Goal: Find contact information: Find contact information

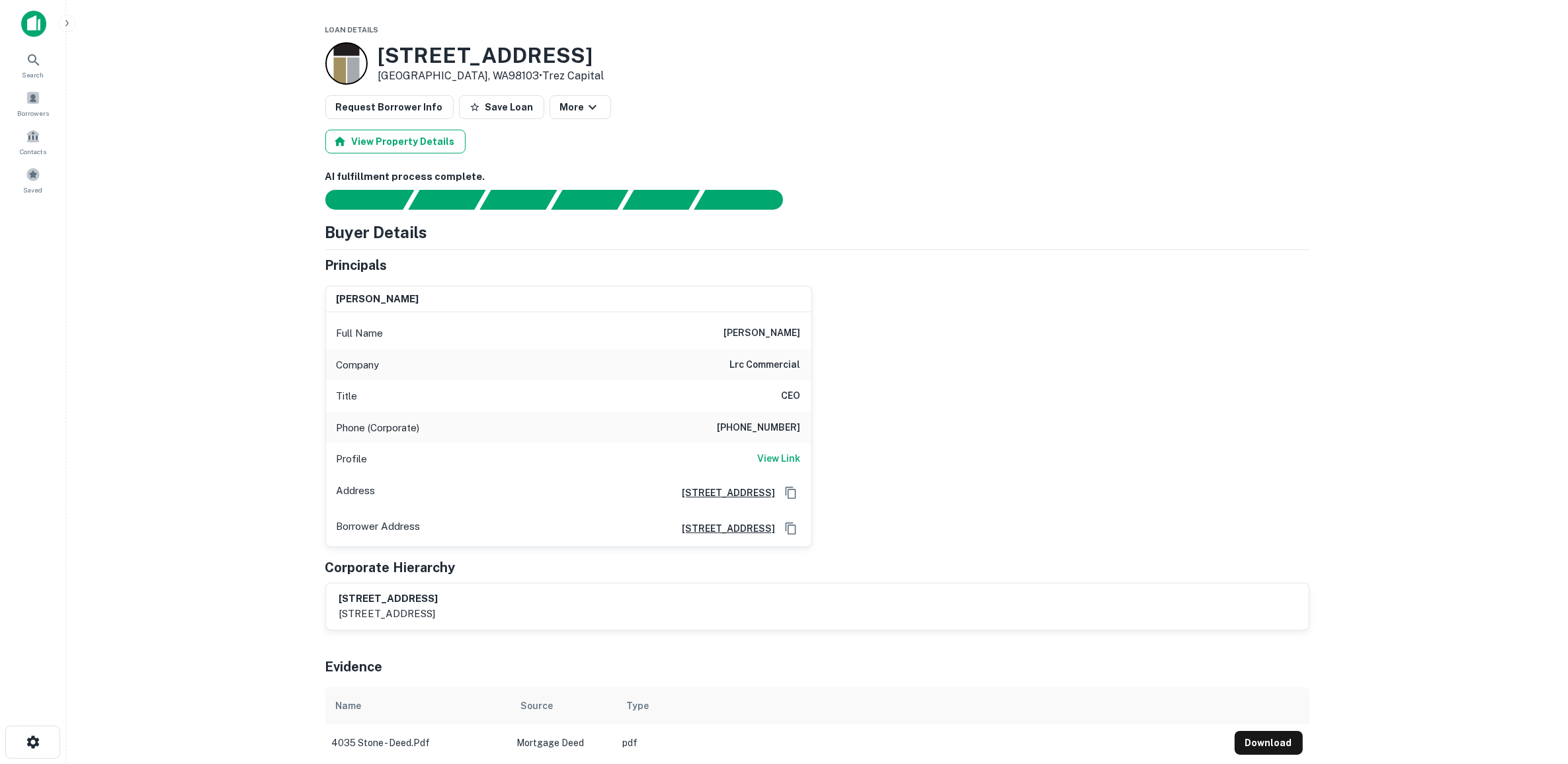
click at [369, 142] on button "View Property Details" at bounding box center [395, 142] width 140 height 24
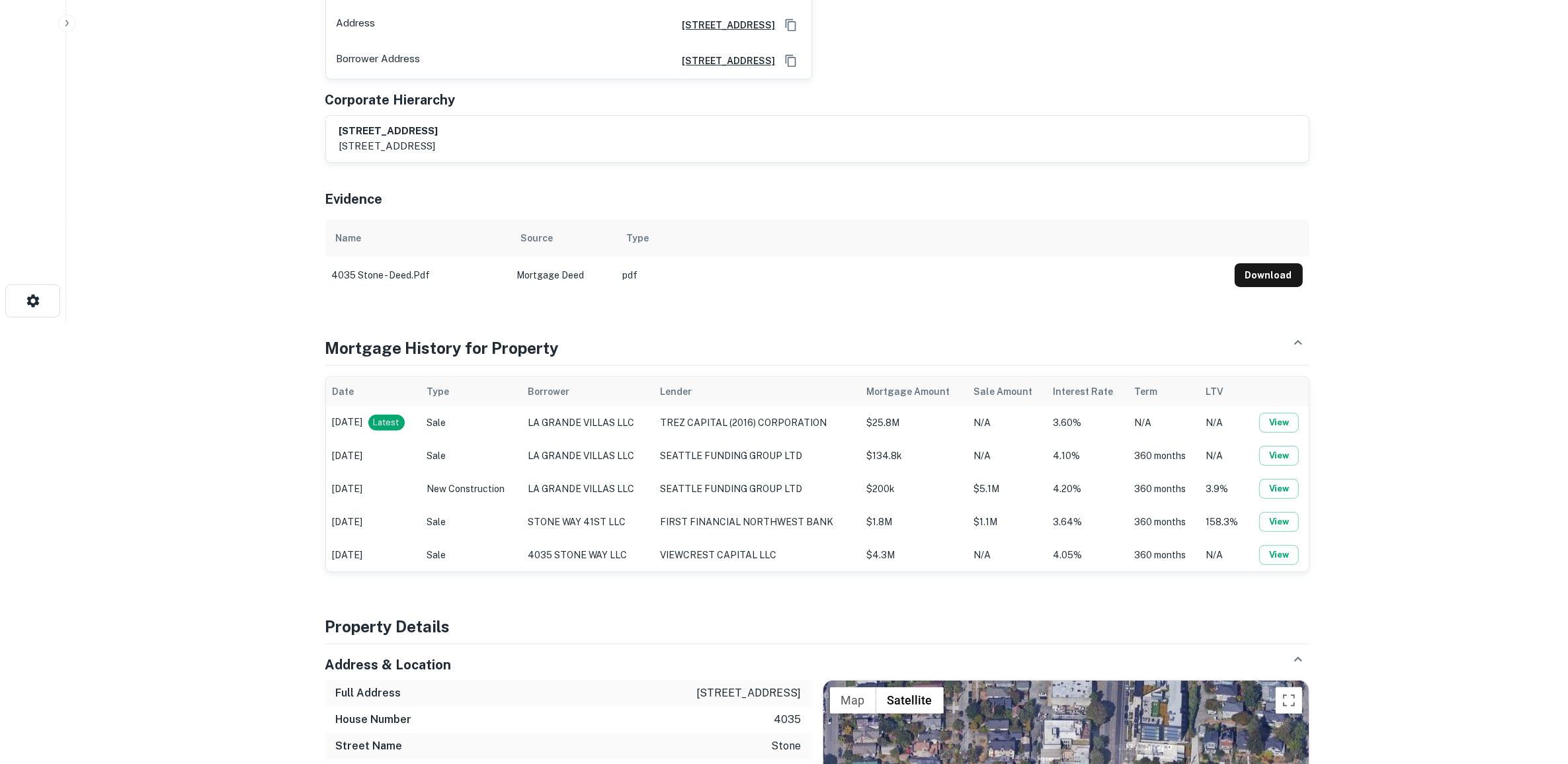
scroll to position [437, 0]
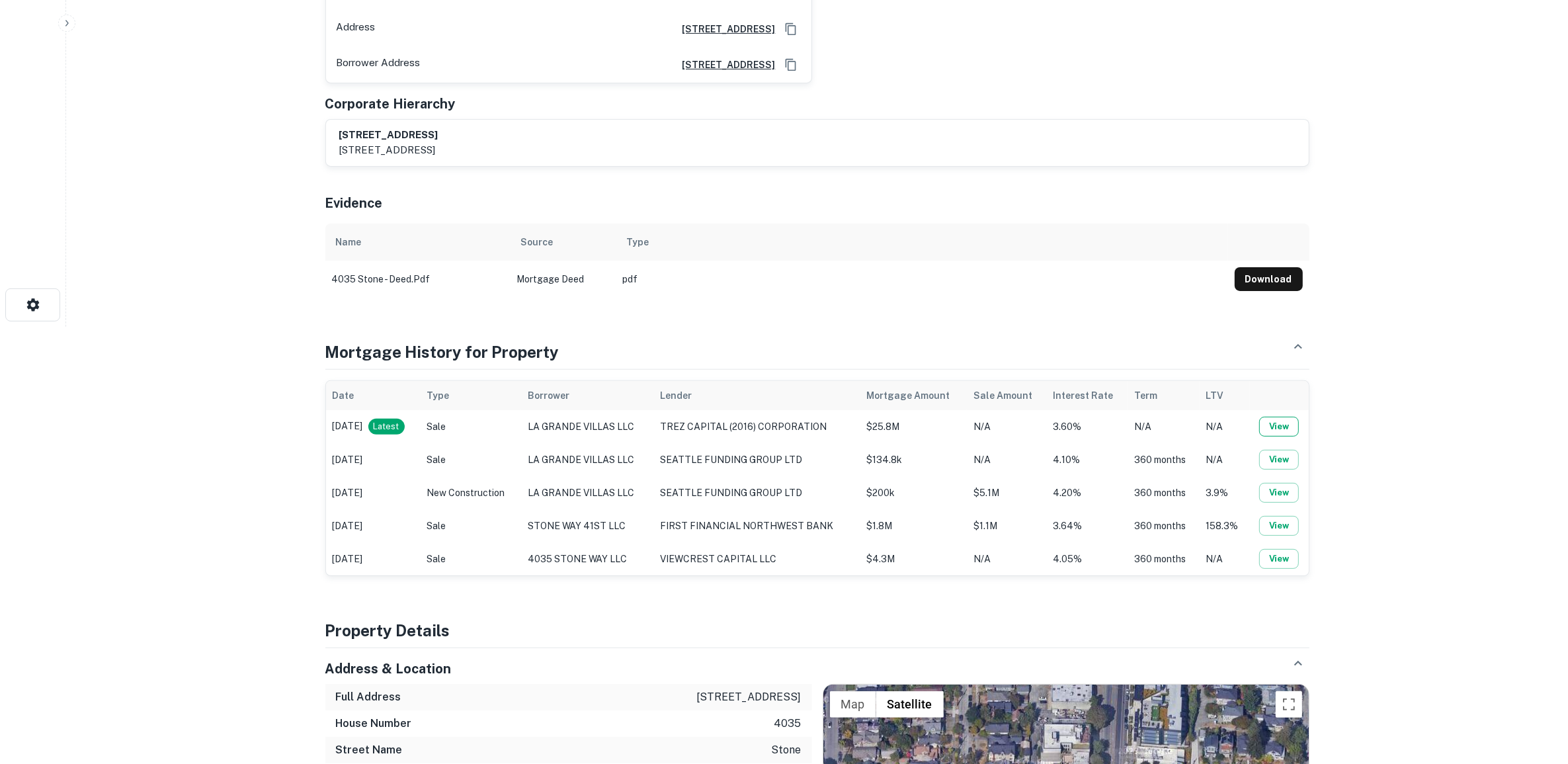
click at [1284, 427] on button "View" at bounding box center [1279, 427] width 40 height 20
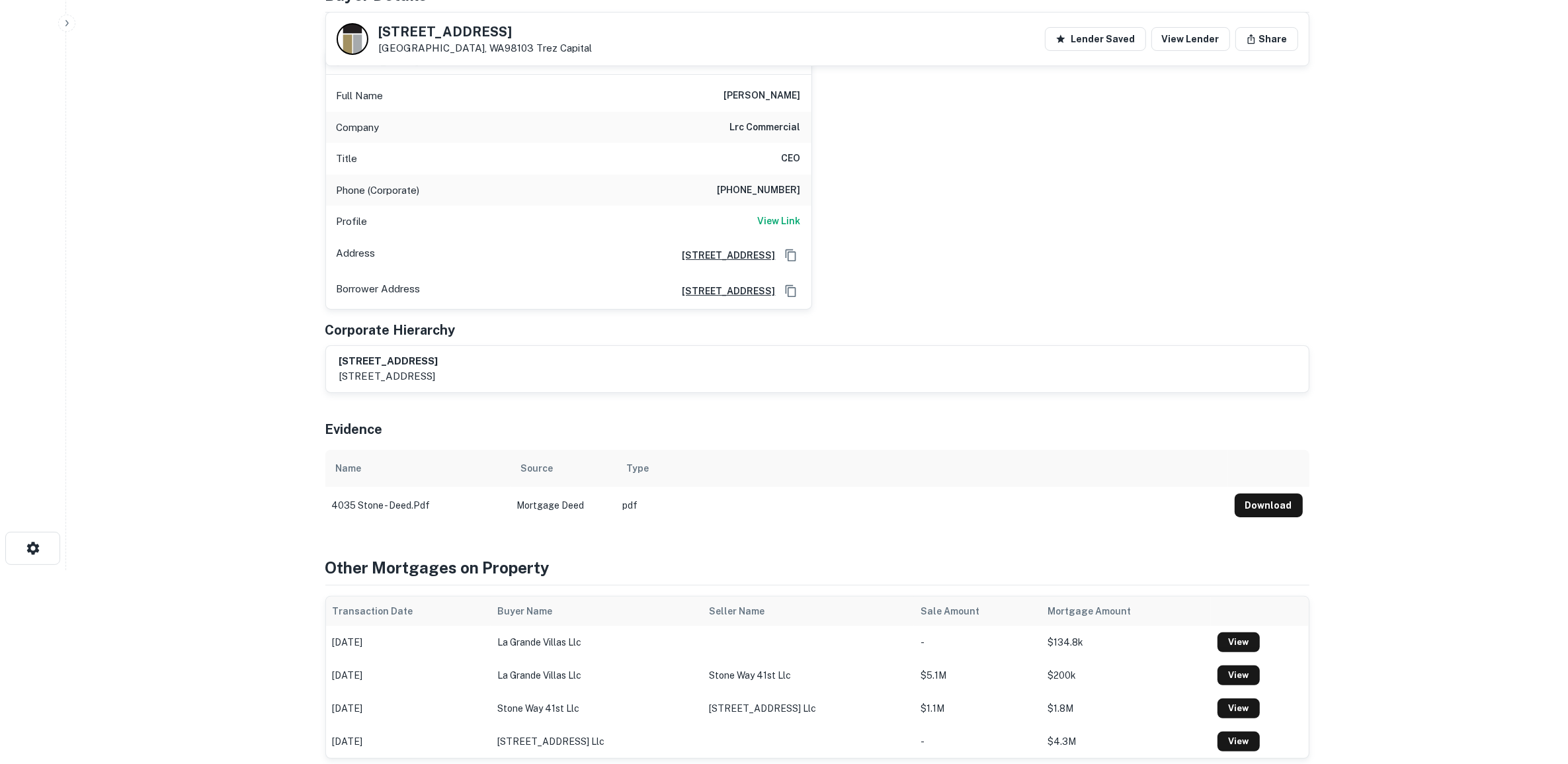
scroll to position [166, 0]
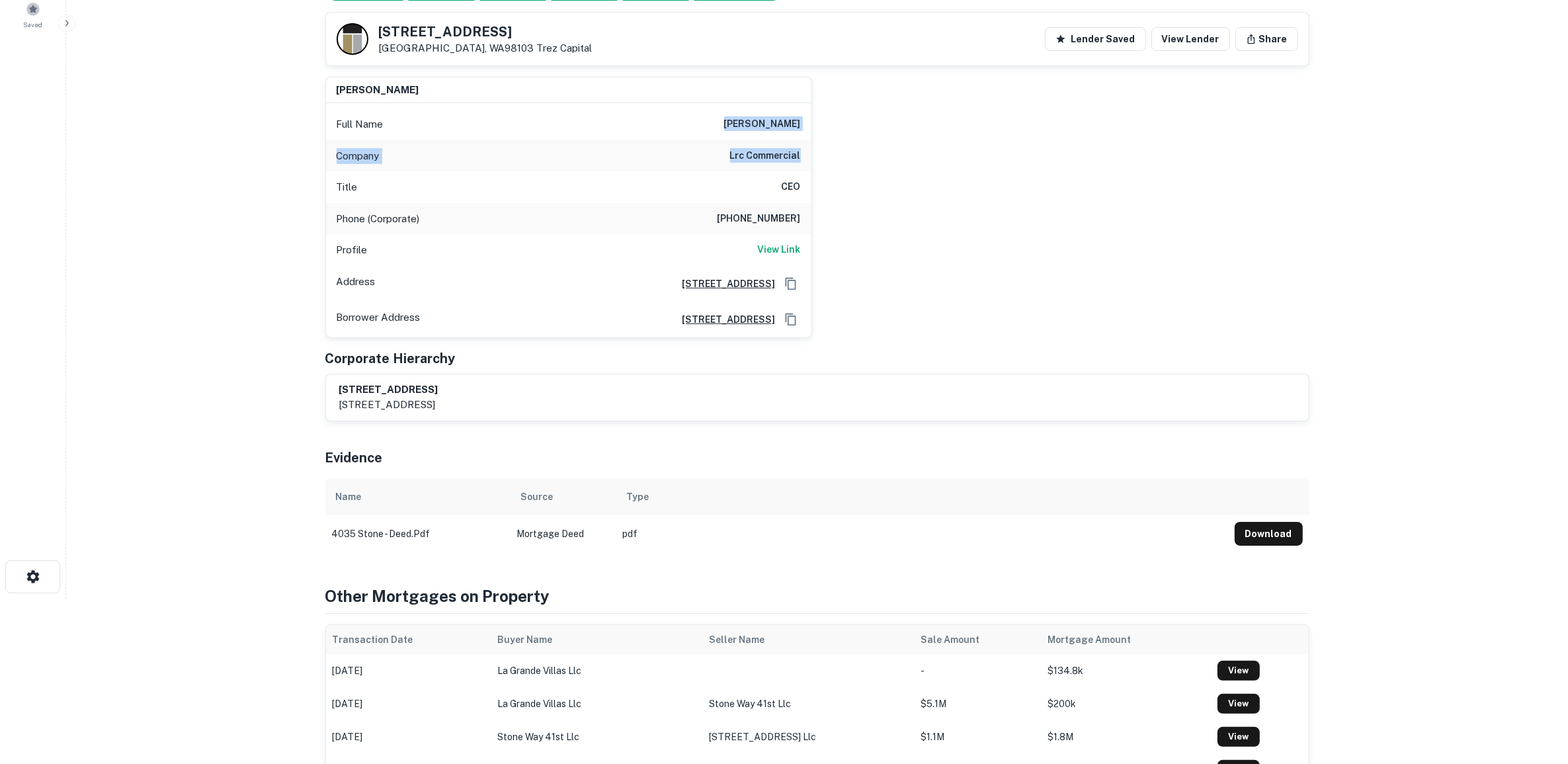
drag, startPoint x: 698, startPoint y: 126, endPoint x: 808, endPoint y: 156, distance: 114.0
click at [808, 156] on div "Full Name lawrence c. cavanaugh Company lrc commercial Title CEO Phone (Corpora…" at bounding box center [568, 220] width 485 height 234
copy div "lawrence c. cavanaugh Company lrc commercial"
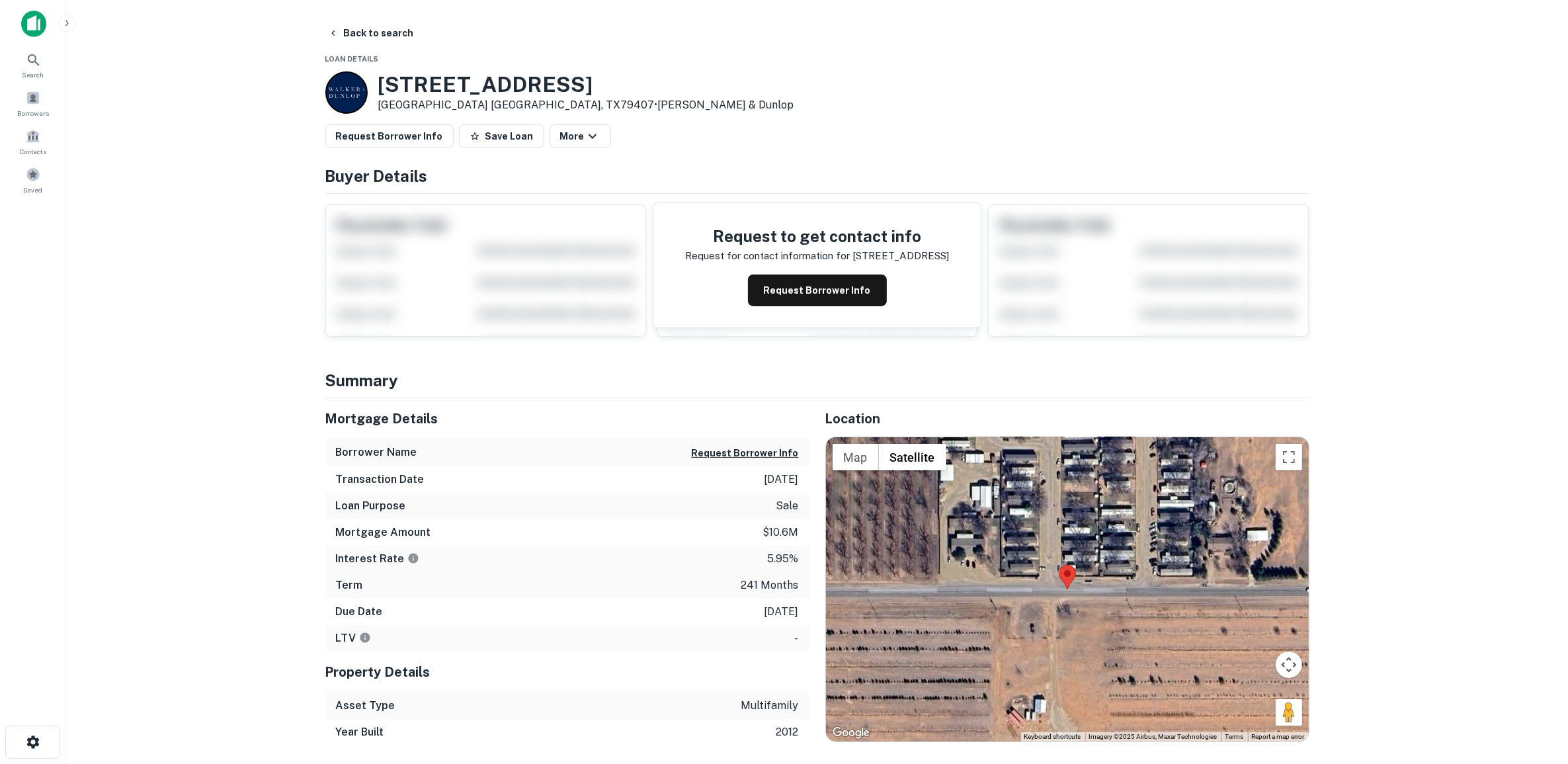
drag, startPoint x: 787, startPoint y: 286, endPoint x: 795, endPoint y: 285, distance: 8.1
click at [787, 287] on button "Request Borrower Info" at bounding box center [817, 290] width 139 height 31
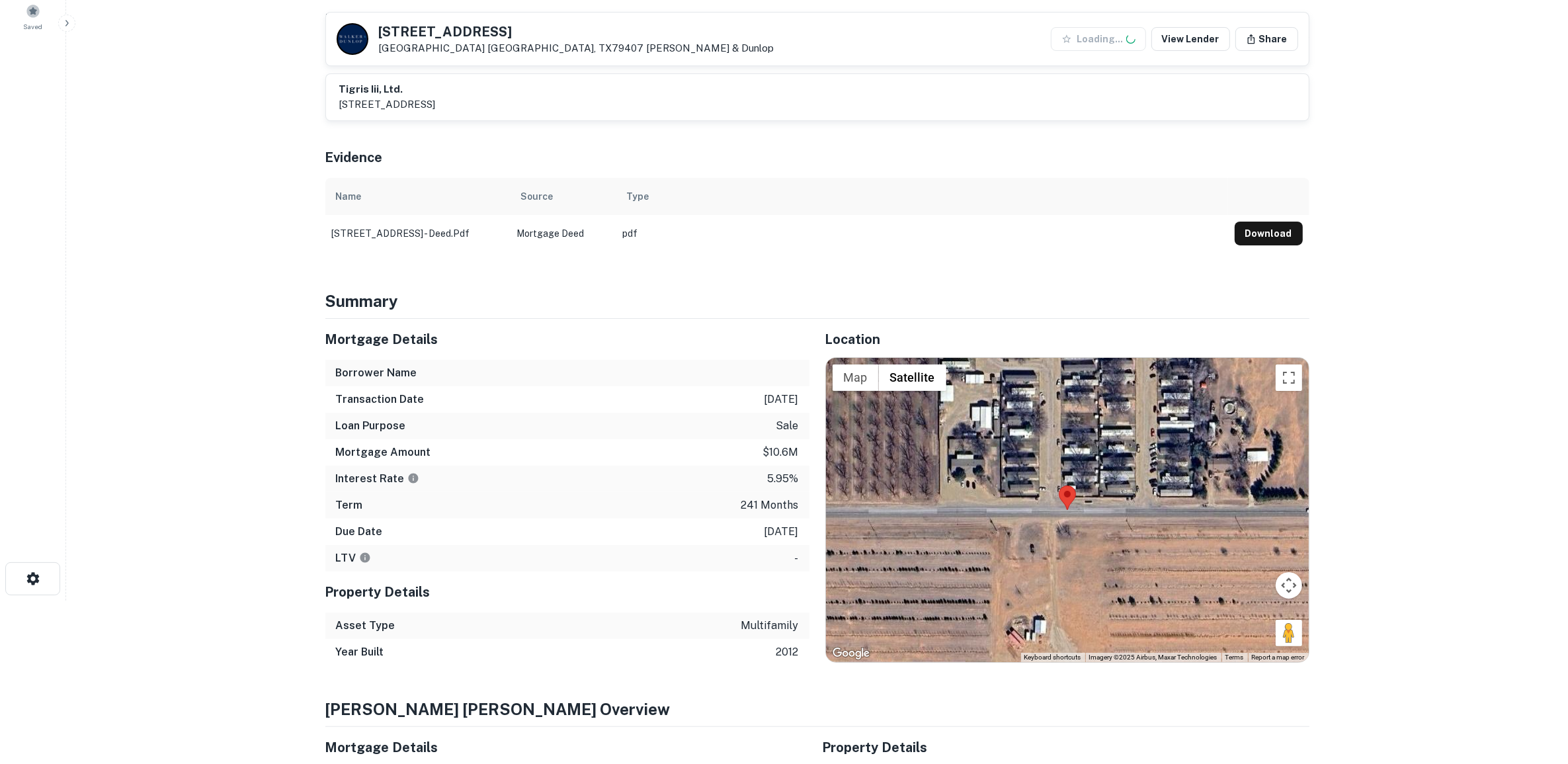
scroll to position [166, 0]
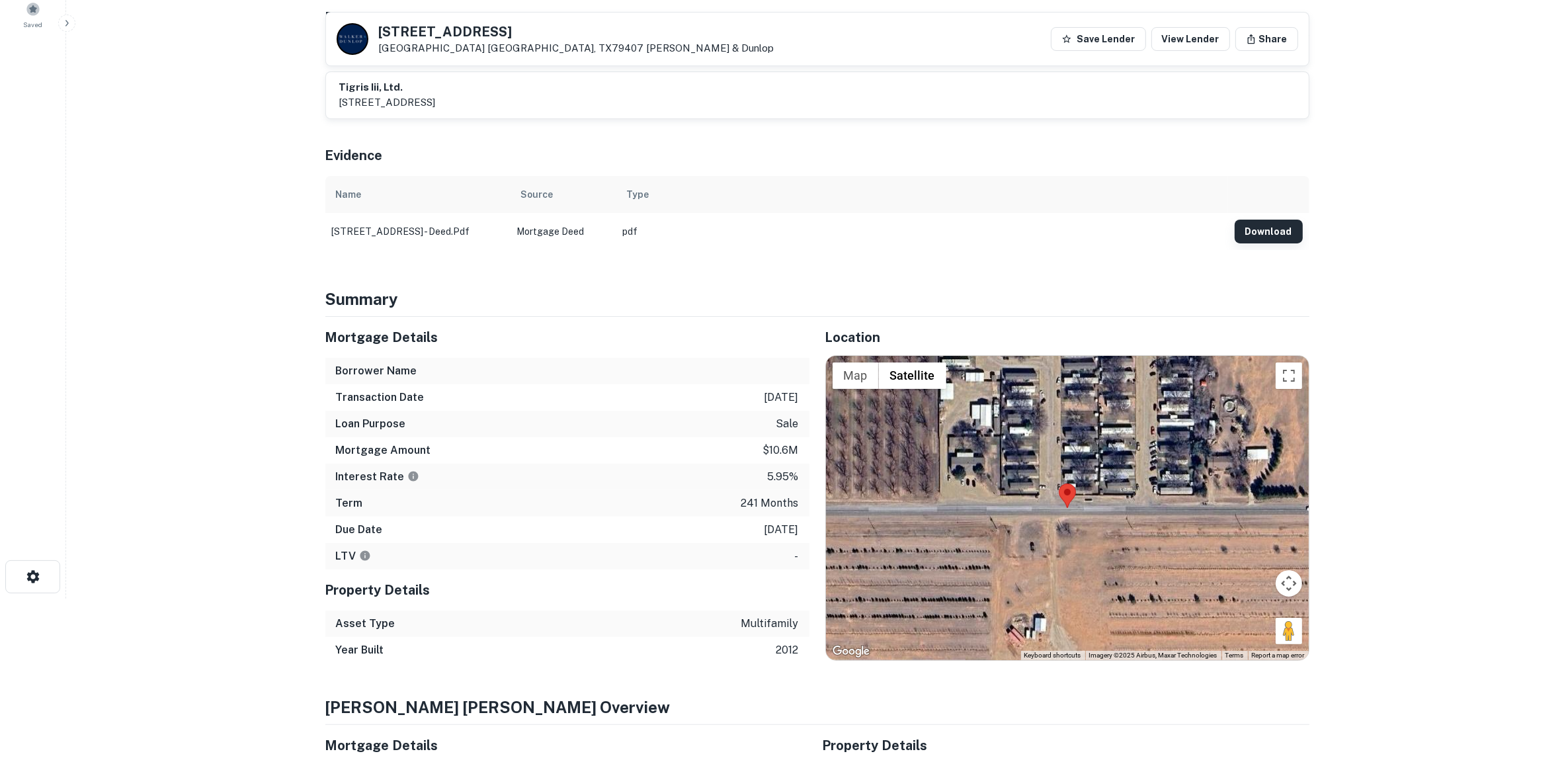
click at [1280, 232] on button "Download" at bounding box center [1269, 231] width 68 height 24
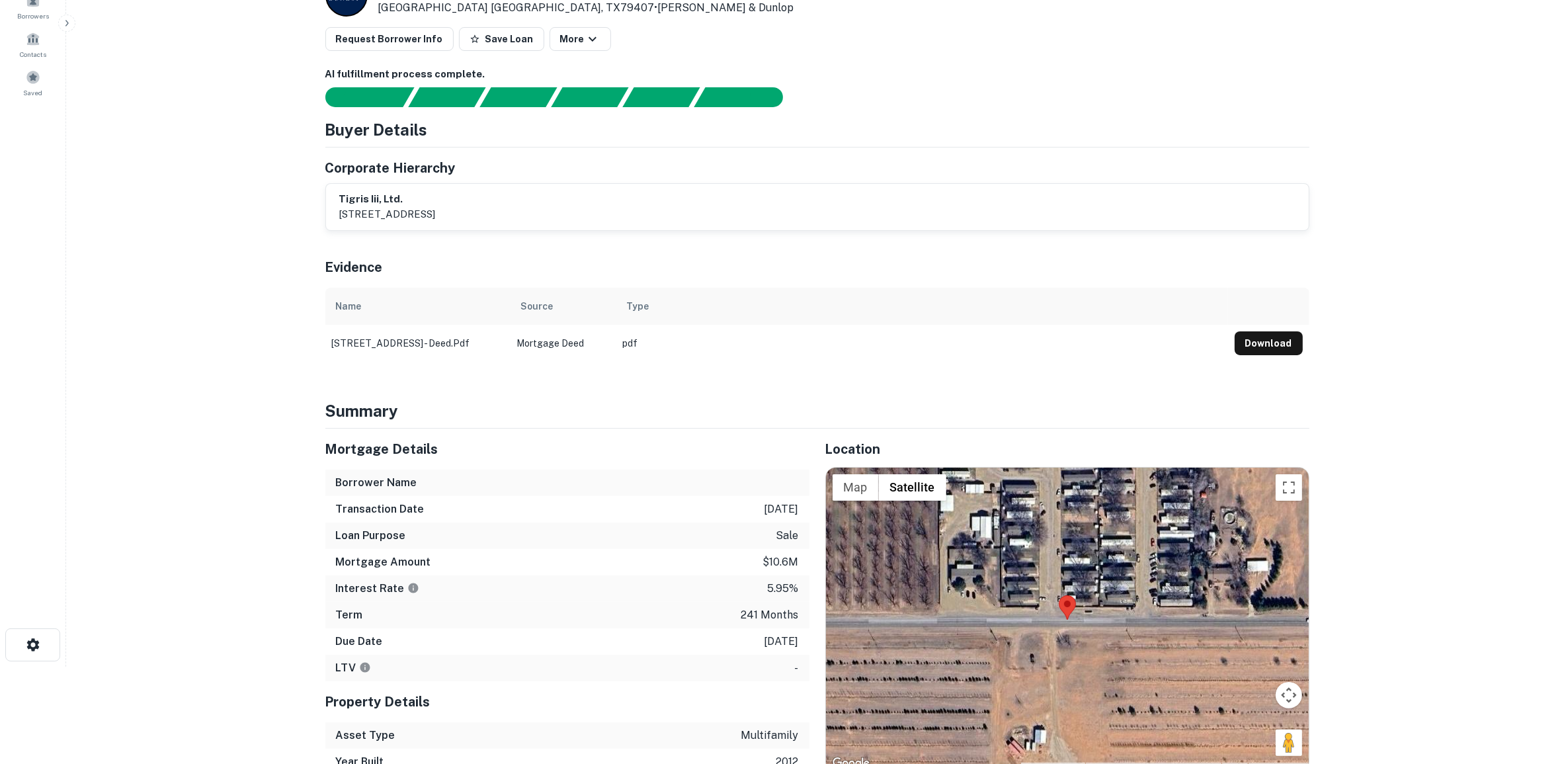
scroll to position [0, 0]
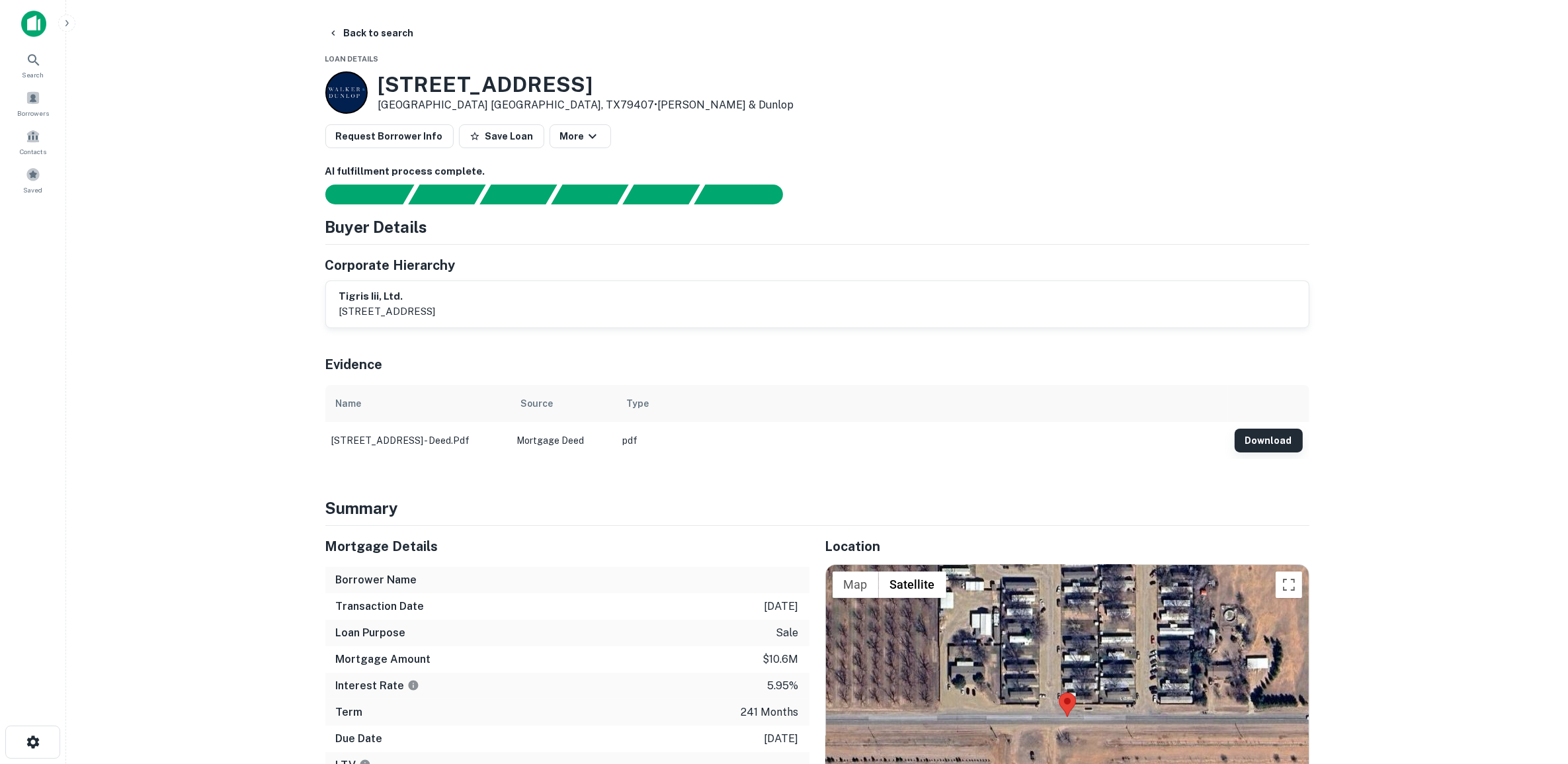
click at [1276, 438] on button "Download" at bounding box center [1269, 440] width 68 height 24
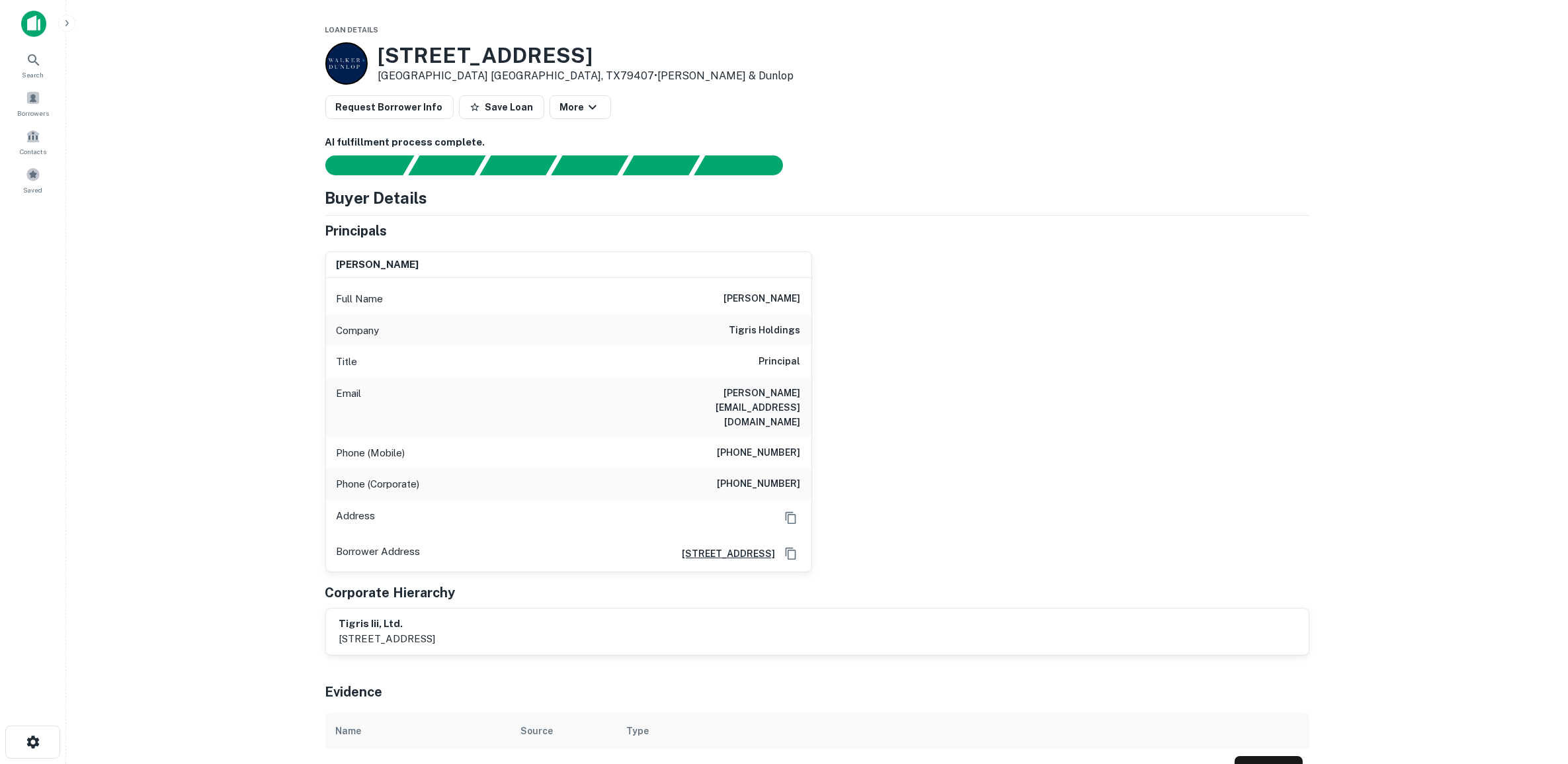
drag, startPoint x: 339, startPoint y: 264, endPoint x: 856, endPoint y: 308, distance: 518.9
click at [856, 308] on div "mitchell b. elliott Full Name mitchell b. elliott Company tigris holdings Title…" at bounding box center [812, 406] width 994 height 331
drag, startPoint x: 856, startPoint y: 308, endPoint x: 961, endPoint y: 272, distance: 111.0
click at [961, 272] on div "mitchell b. elliott Full Name mitchell b. elliott Company tigris holdings Title…" at bounding box center [812, 406] width 994 height 331
drag, startPoint x: 727, startPoint y: 297, endPoint x: 799, endPoint y: 329, distance: 78.8
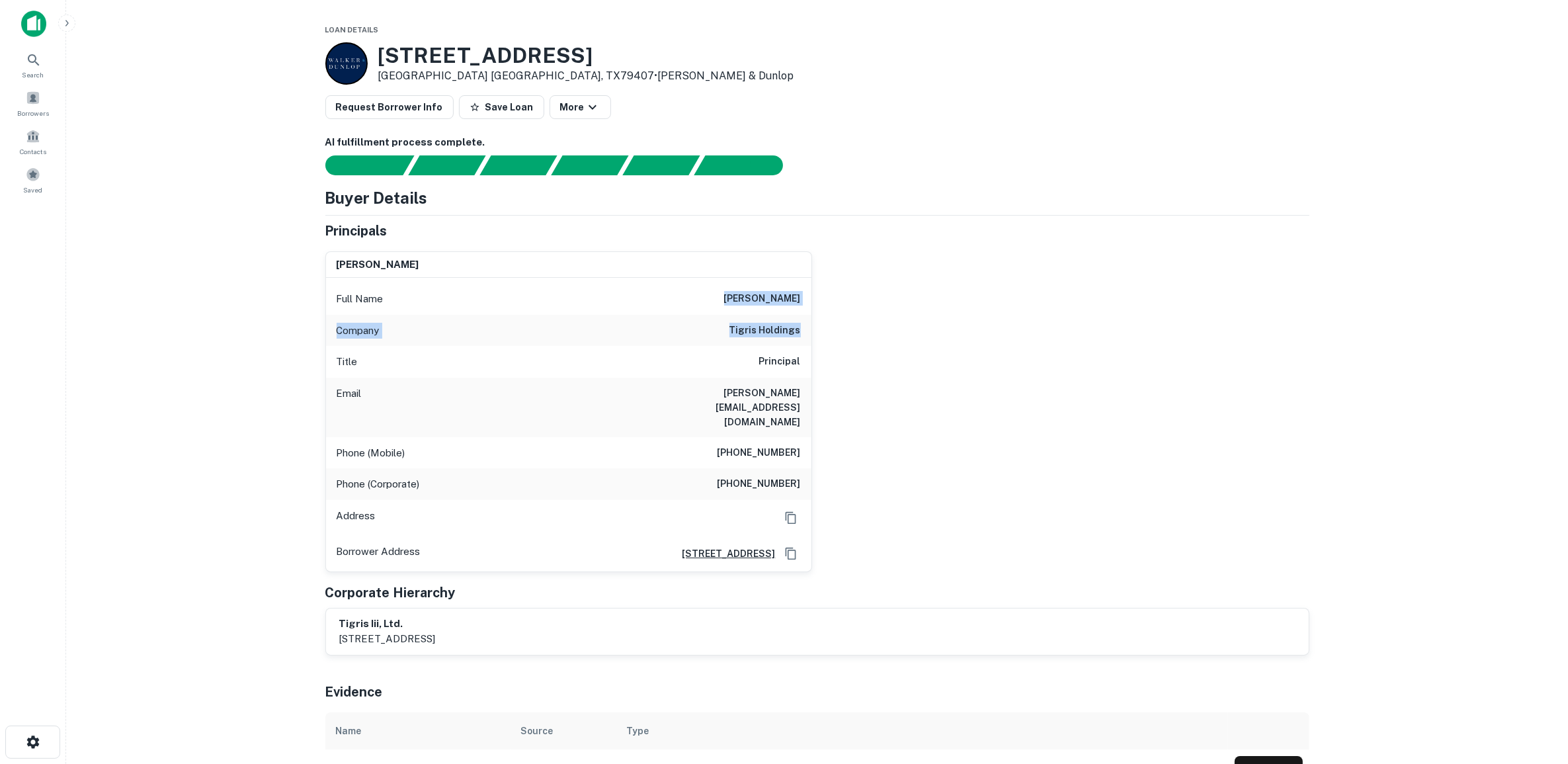
click at [799, 329] on div "Full Name mitchell b. elliott Company tigris holdings Title Principal Email mit…" at bounding box center [568, 424] width 485 height 294
copy div "mitchell b. elliott Company tigris holdings"
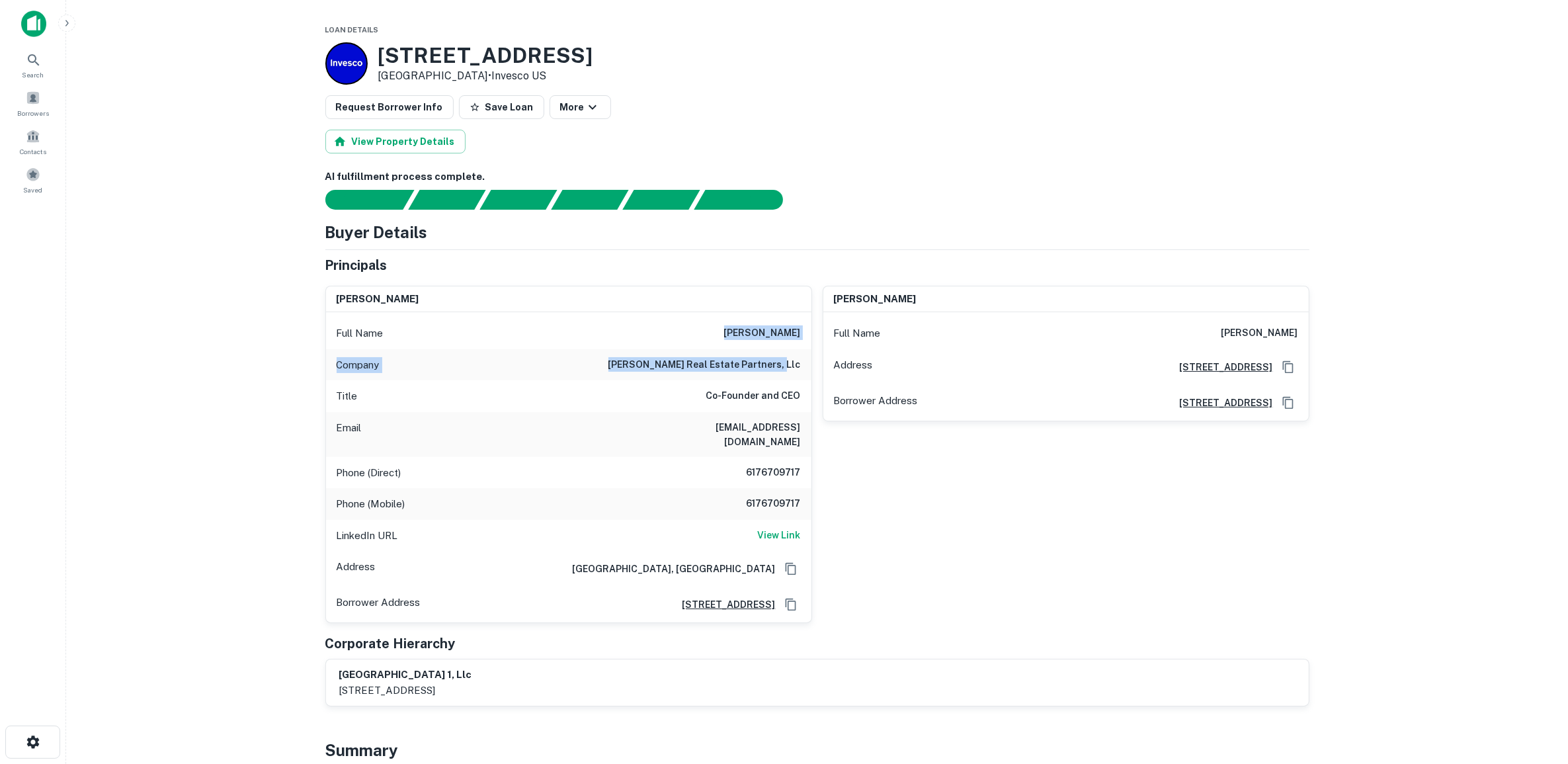
drag, startPoint x: 746, startPoint y: 334, endPoint x: 804, endPoint y: 362, distance: 64.4
click at [804, 362] on div "Full Name [PERSON_NAME] Company [PERSON_NAME] real estate partners, llc Title C…" at bounding box center [568, 467] width 485 height 310
copy div "[PERSON_NAME] Company [PERSON_NAME] real estate partners, llc"
